Goal: Task Accomplishment & Management: Manage account settings

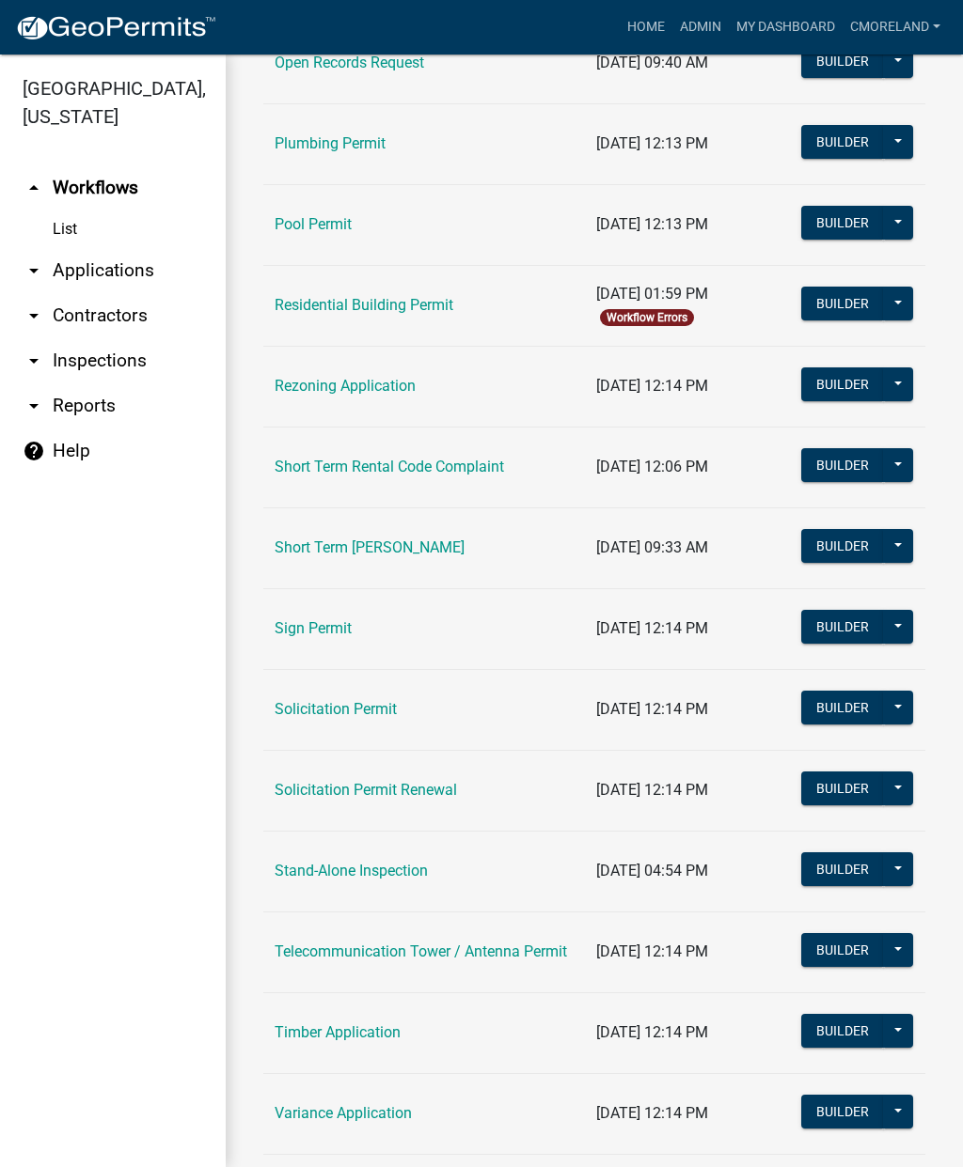
scroll to position [2083, 0]
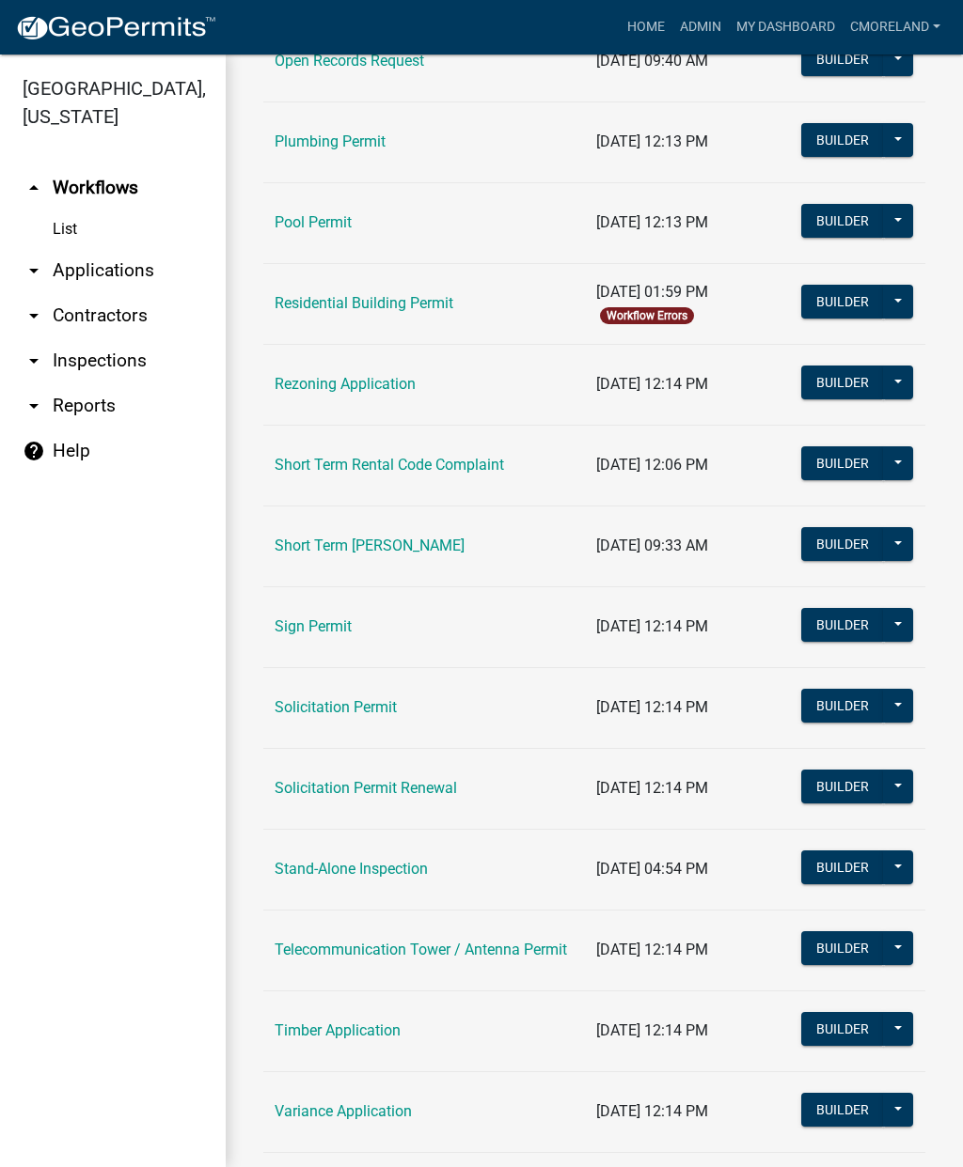
click at [381, 542] on link "Short Term [PERSON_NAME]" at bounding box center [369, 546] width 190 height 18
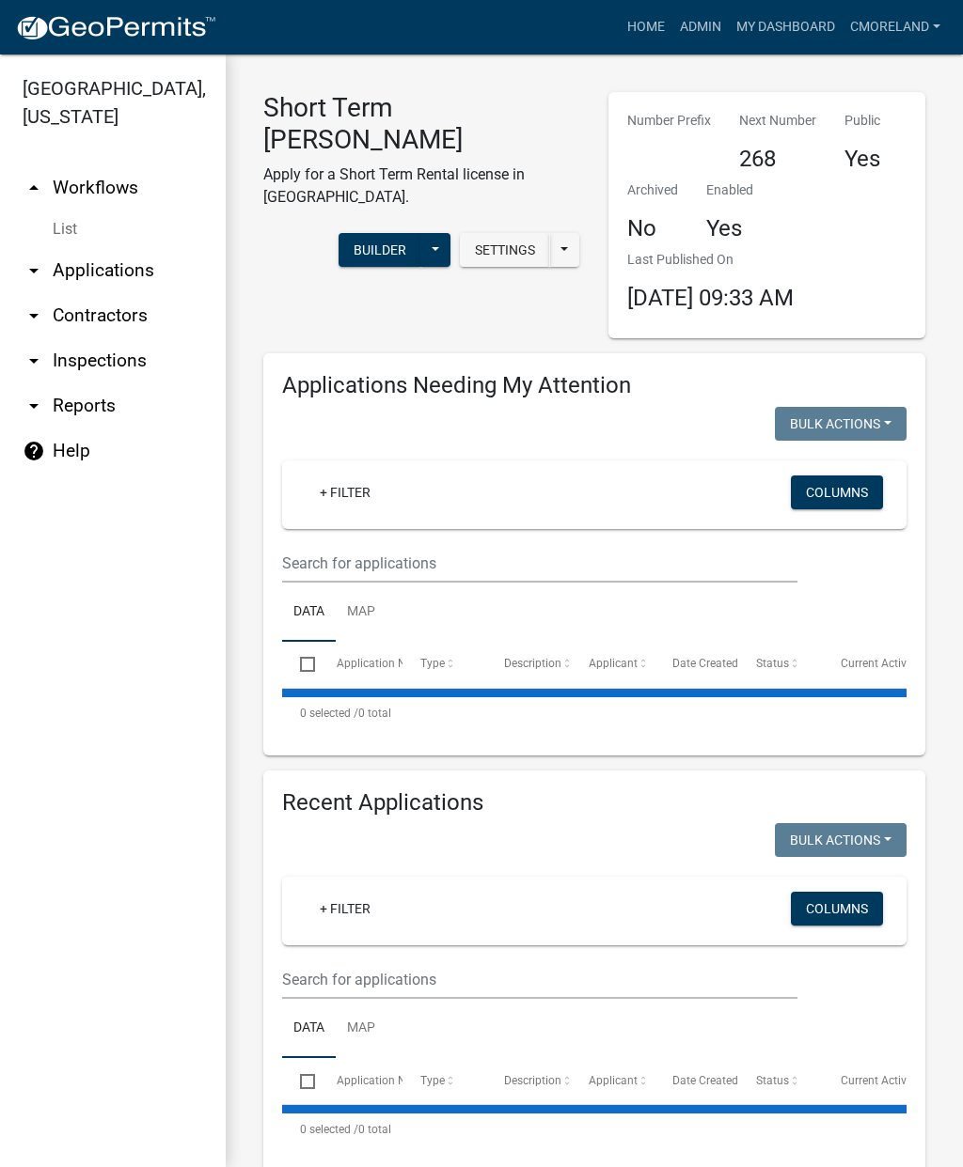
select select "2: 50"
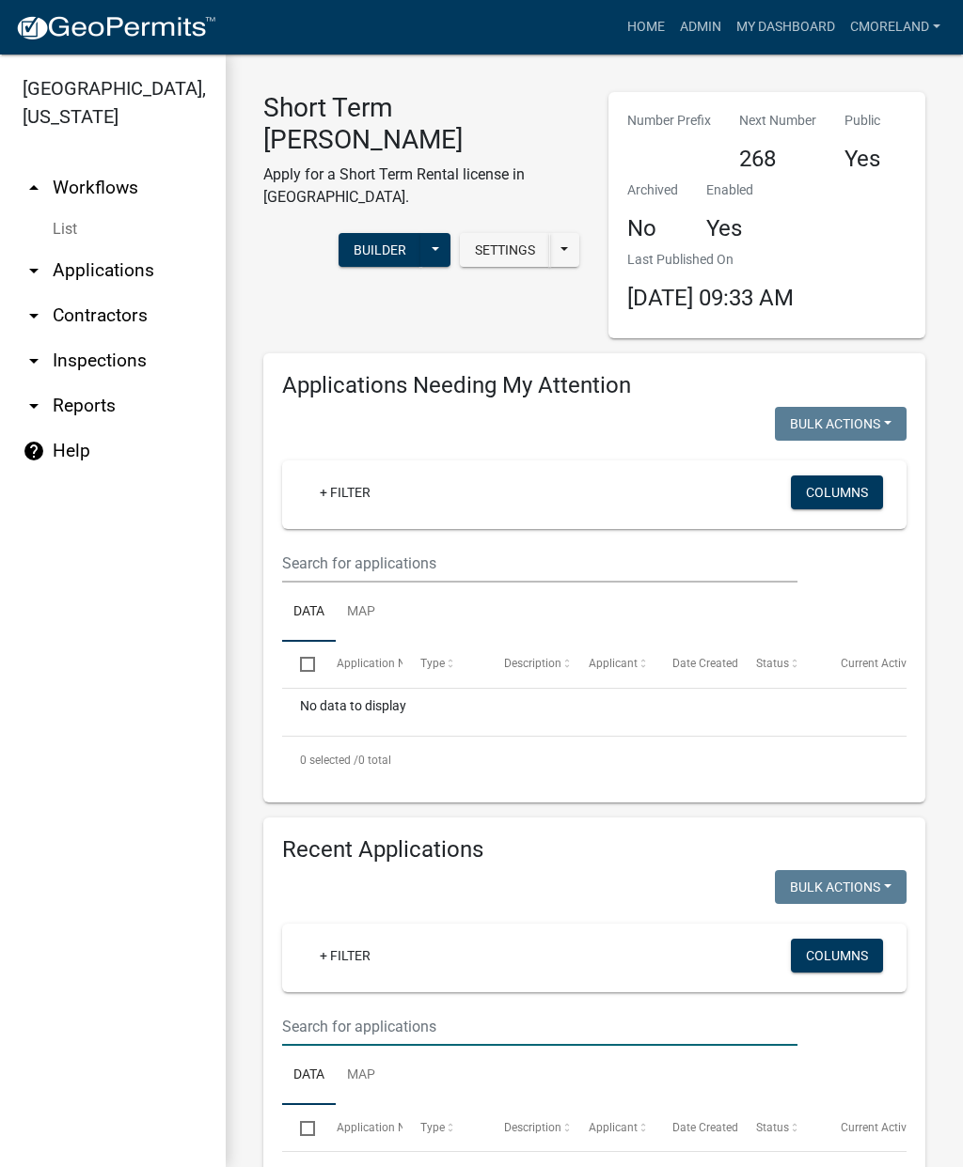
click at [328, 1013] on input "text" at bounding box center [539, 1027] width 515 height 39
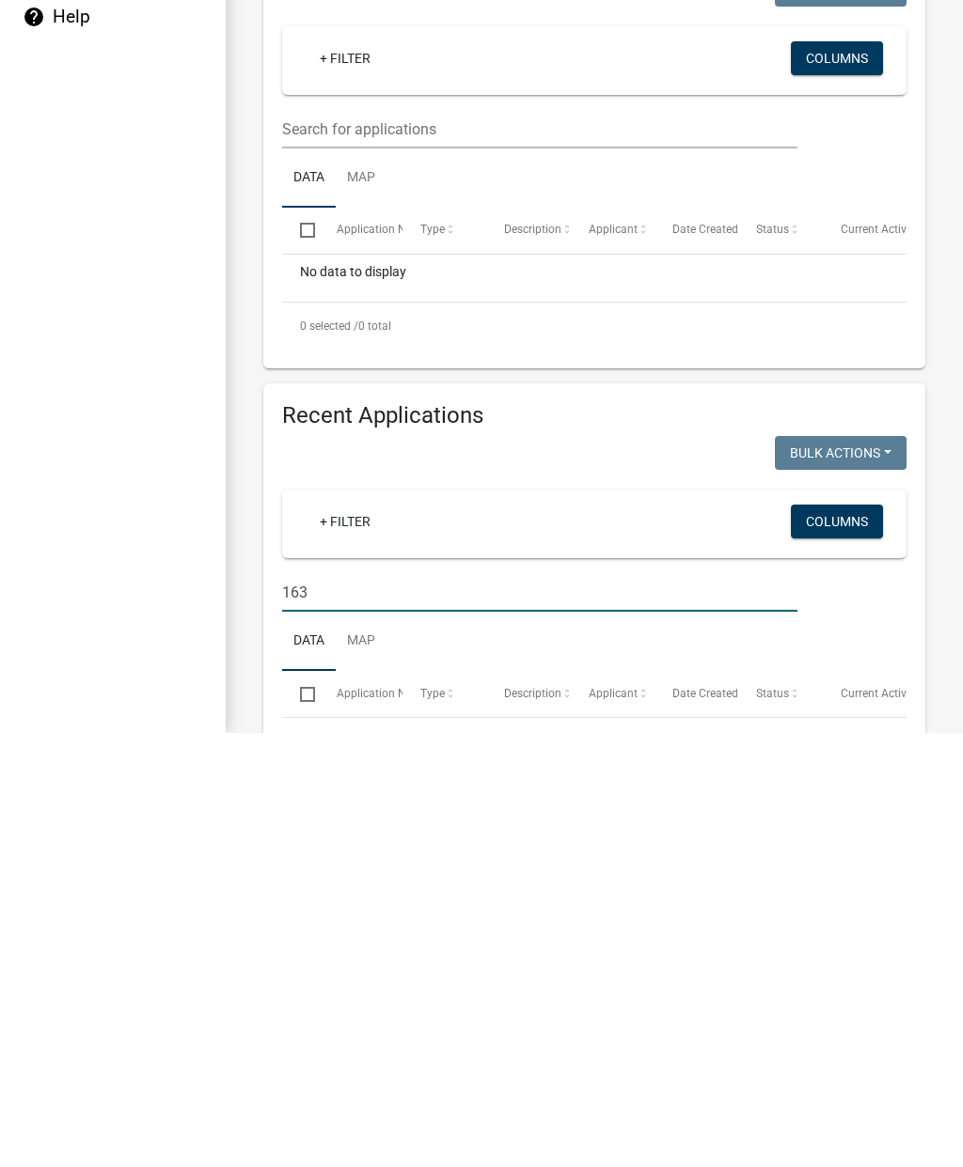
type input "163 blue heron"
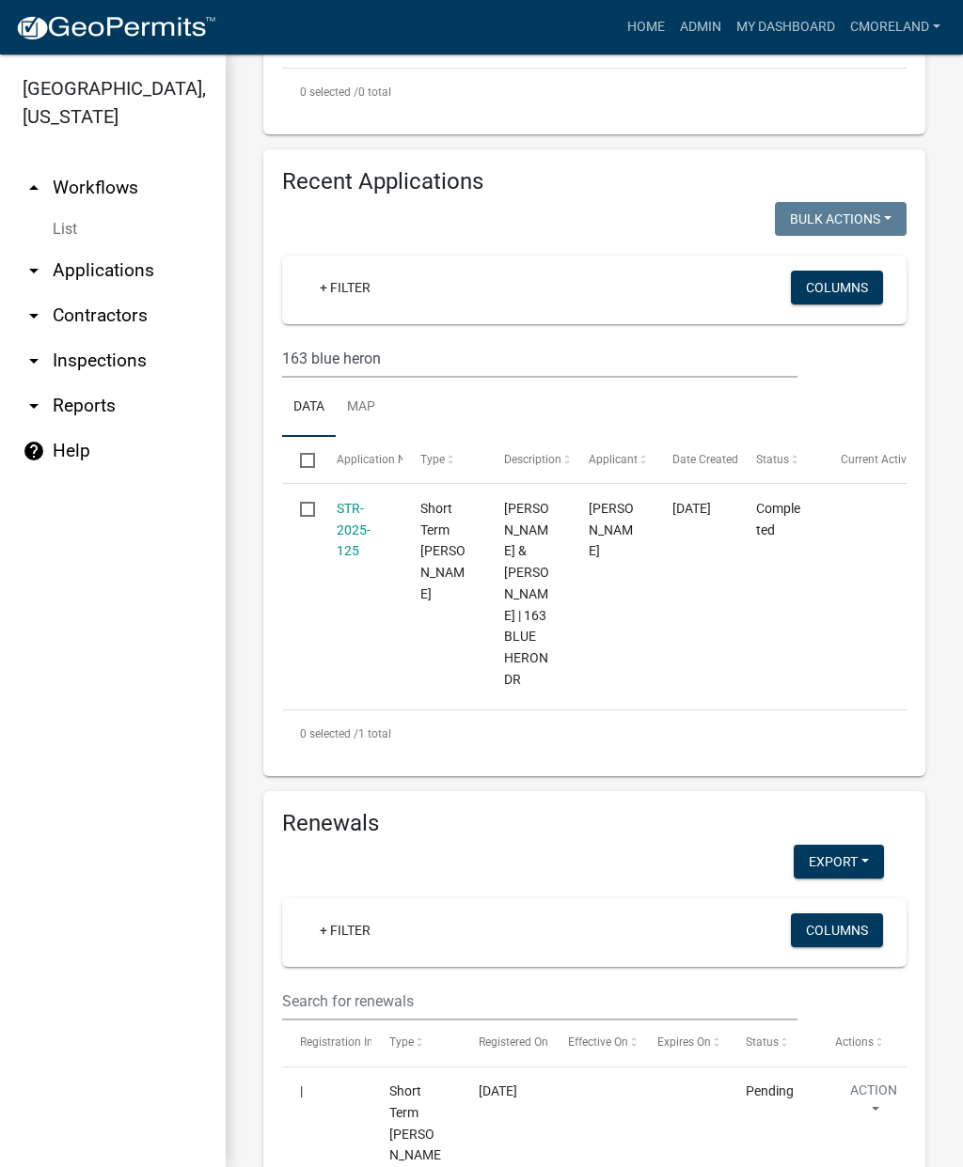
scroll to position [643, 0]
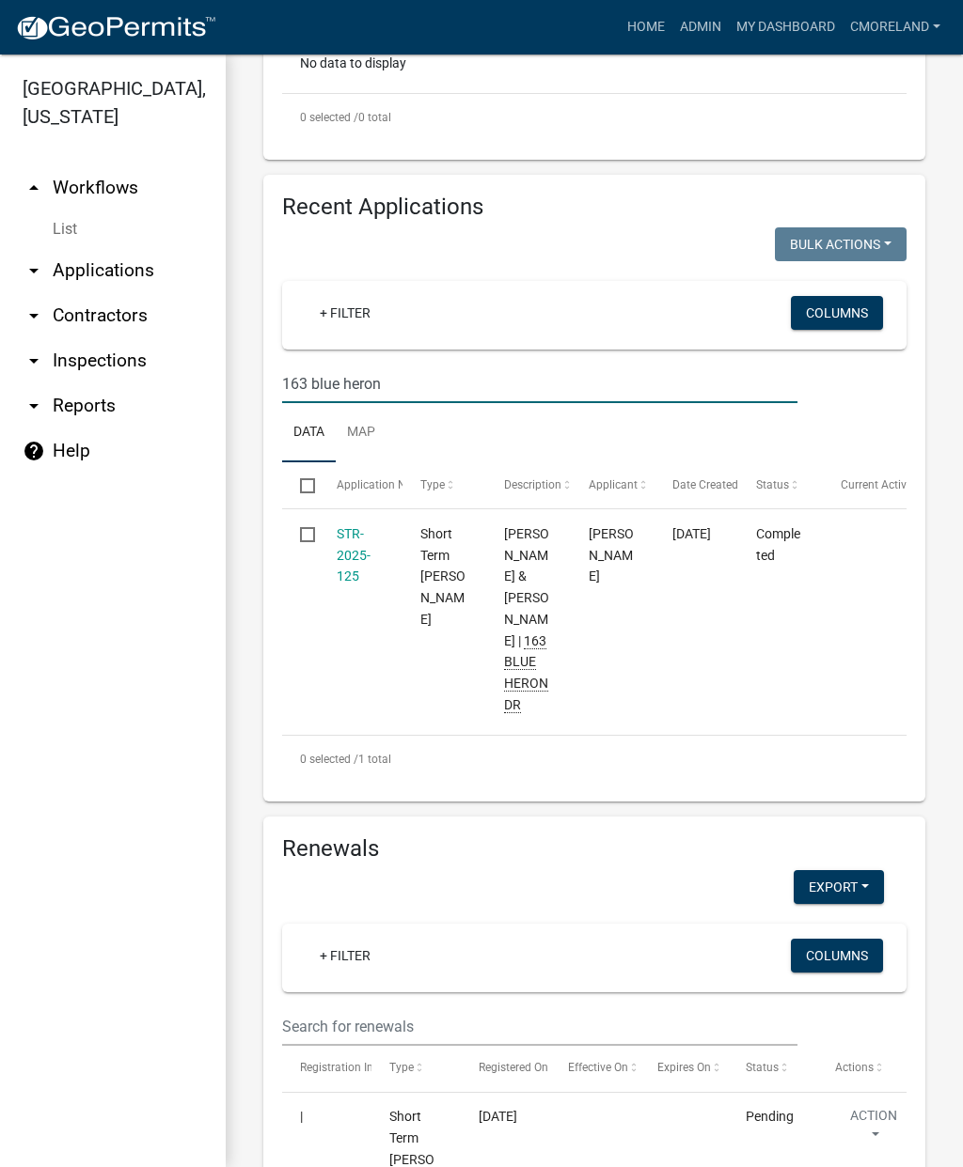
click at [351, 545] on link "STR-2025-125" at bounding box center [354, 555] width 34 height 58
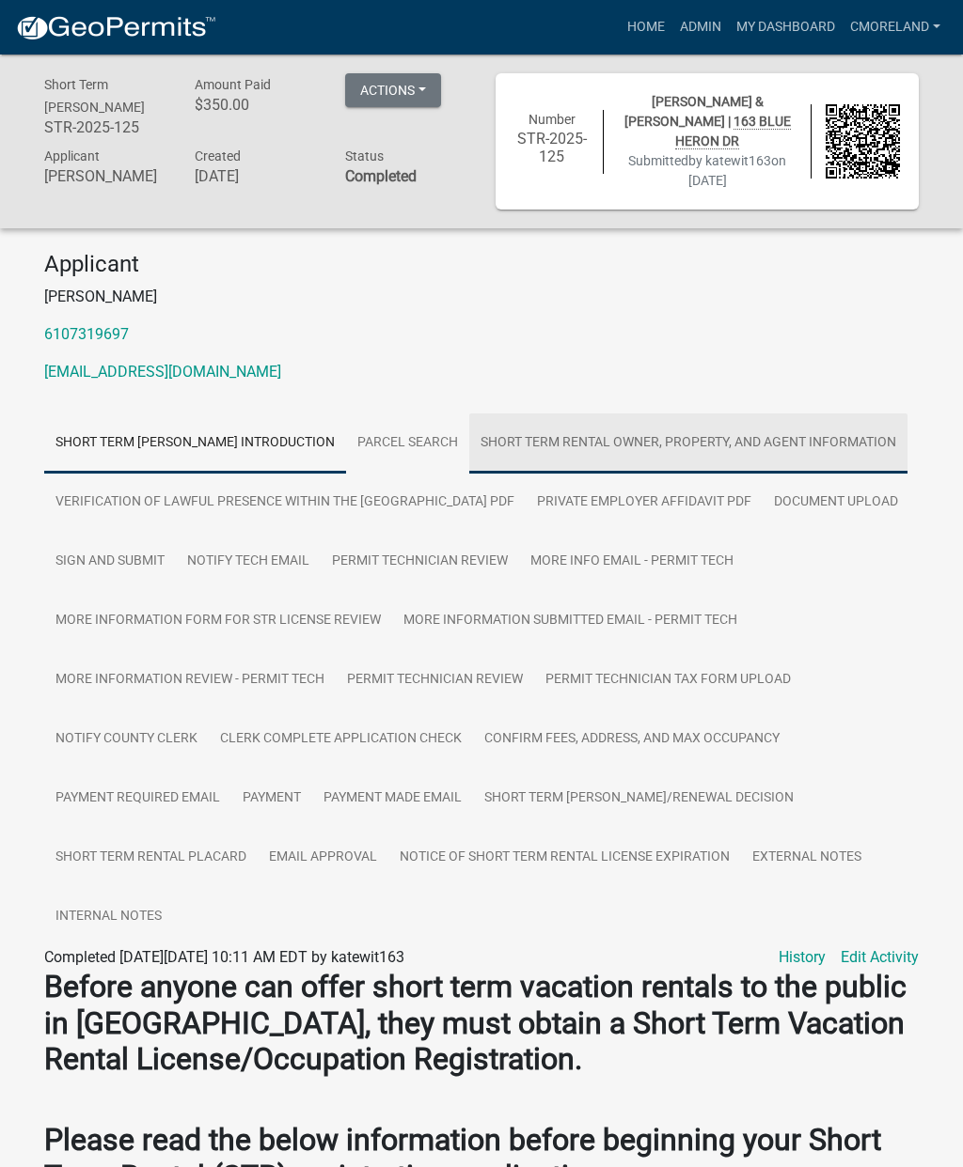
click at [469, 474] on link "Short Term Rental Owner, Property, and Agent Information" at bounding box center [688, 444] width 438 height 60
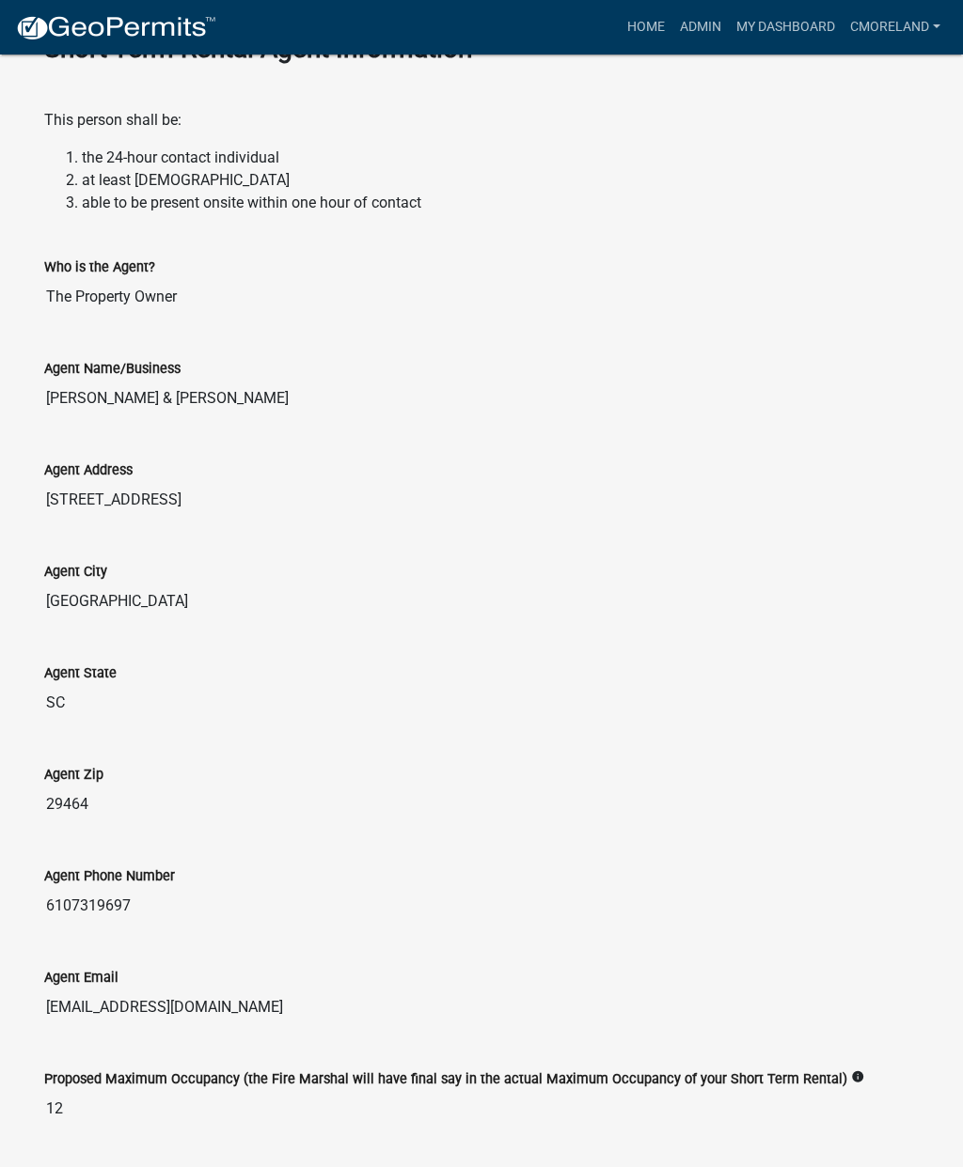
scroll to position [2999, 0]
